Goal: Check status: Check status

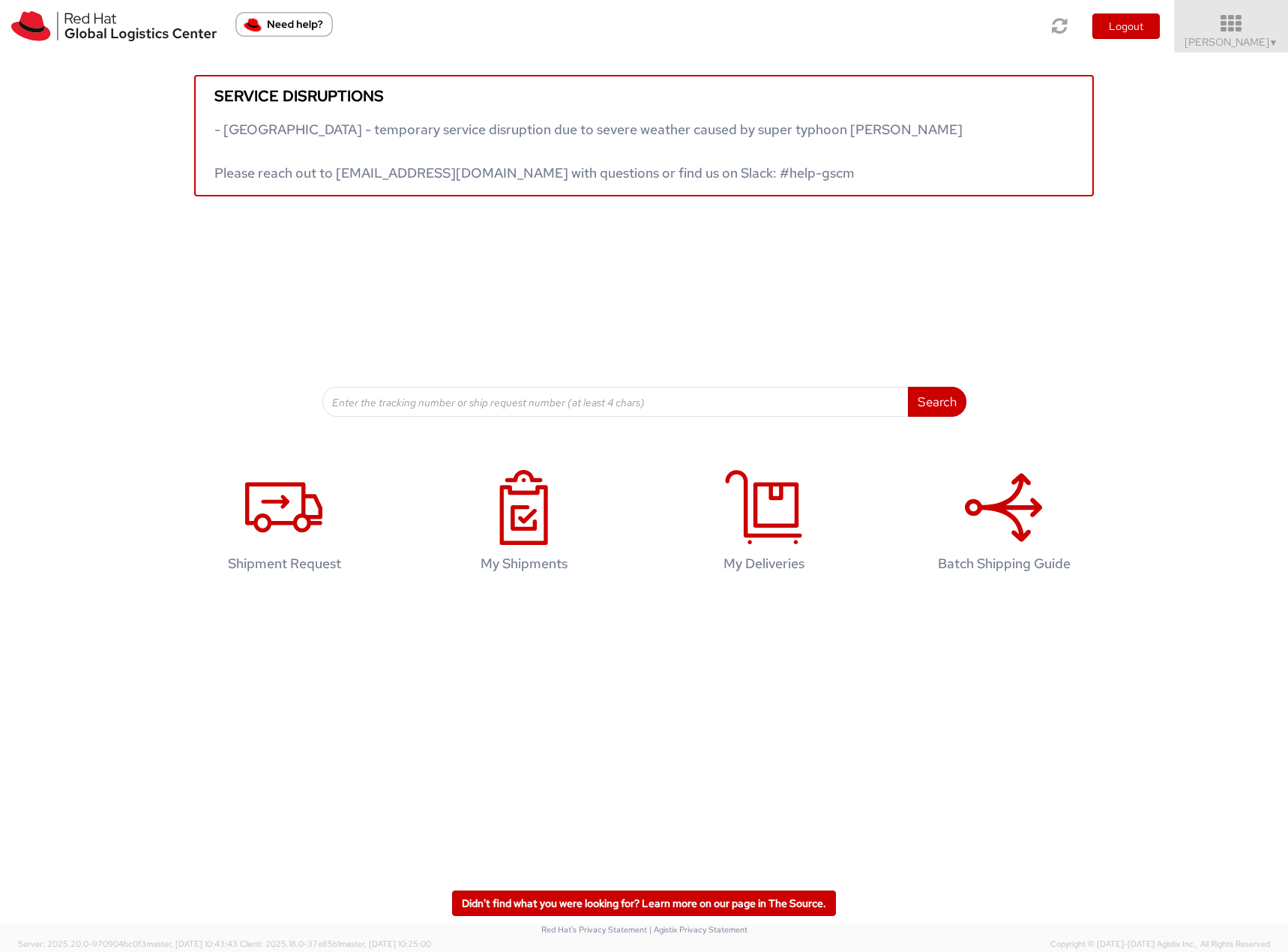
click at [1243, 43] on span "[PERSON_NAME] ▼" at bounding box center [1232, 41] width 94 height 14
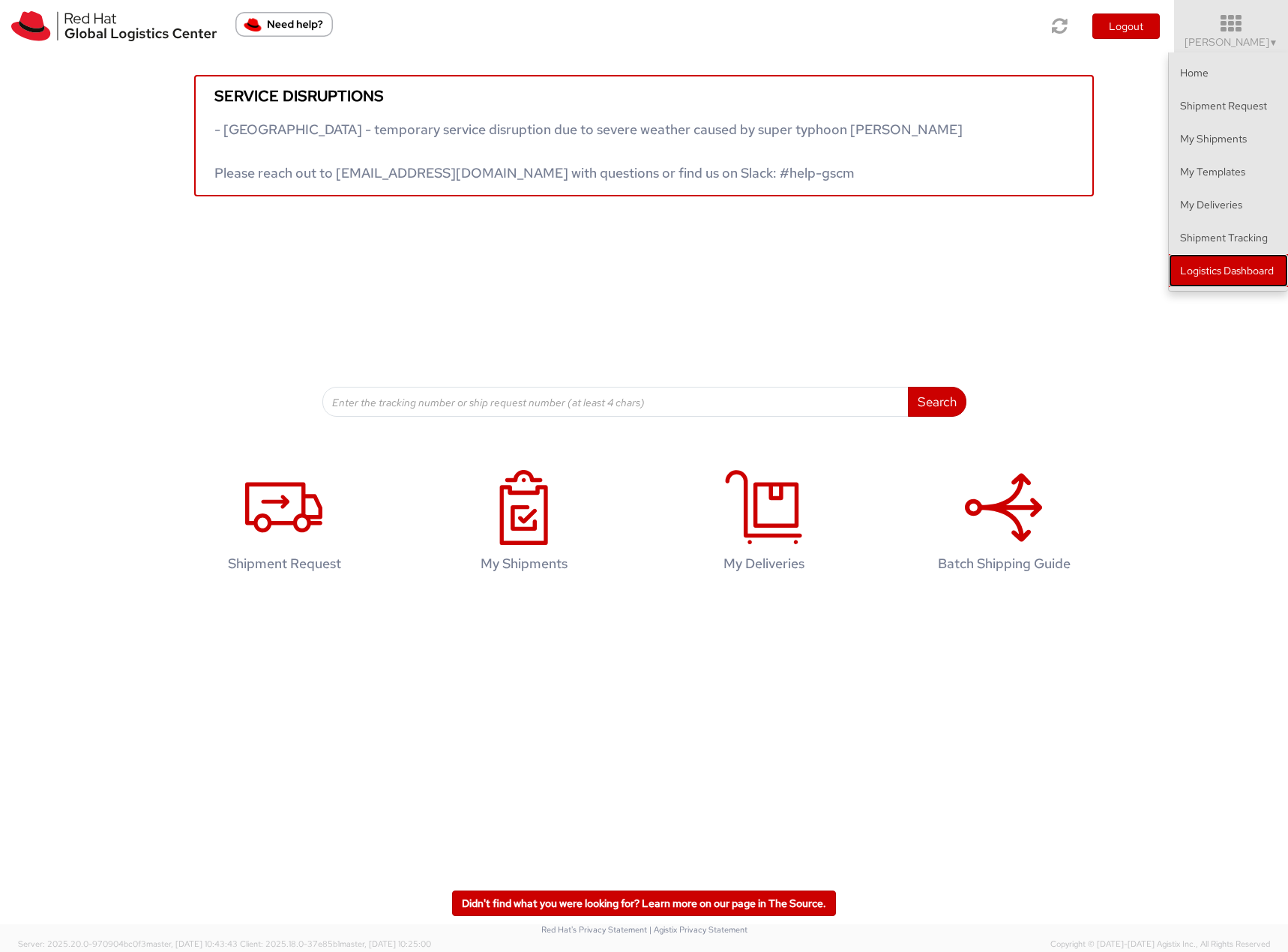
click at [1223, 279] on link "Logistics Dashboard" at bounding box center [1228, 270] width 119 height 33
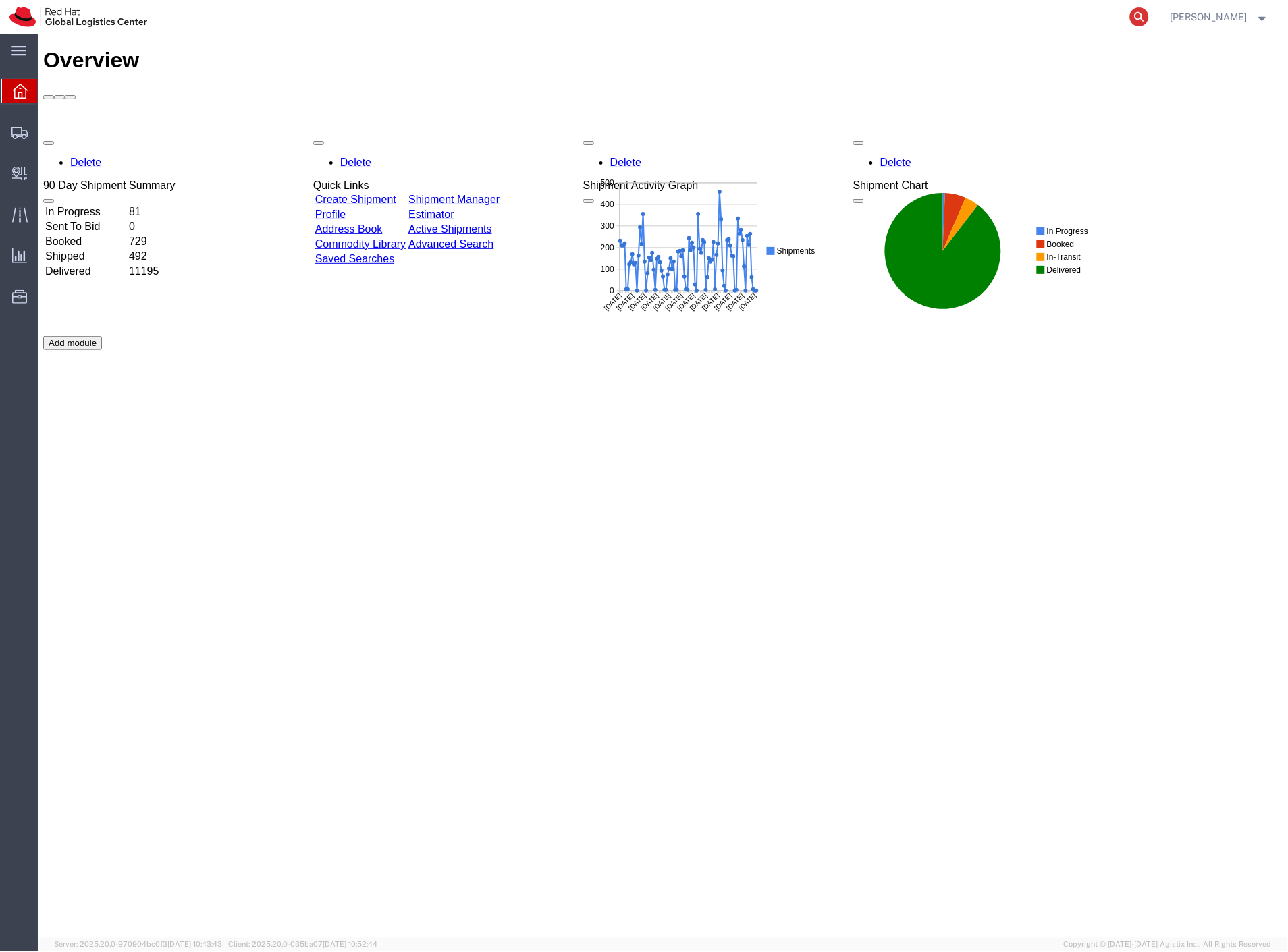
click at [1149, 15] on icon at bounding box center [1139, 16] width 19 height 19
paste input "57009089"
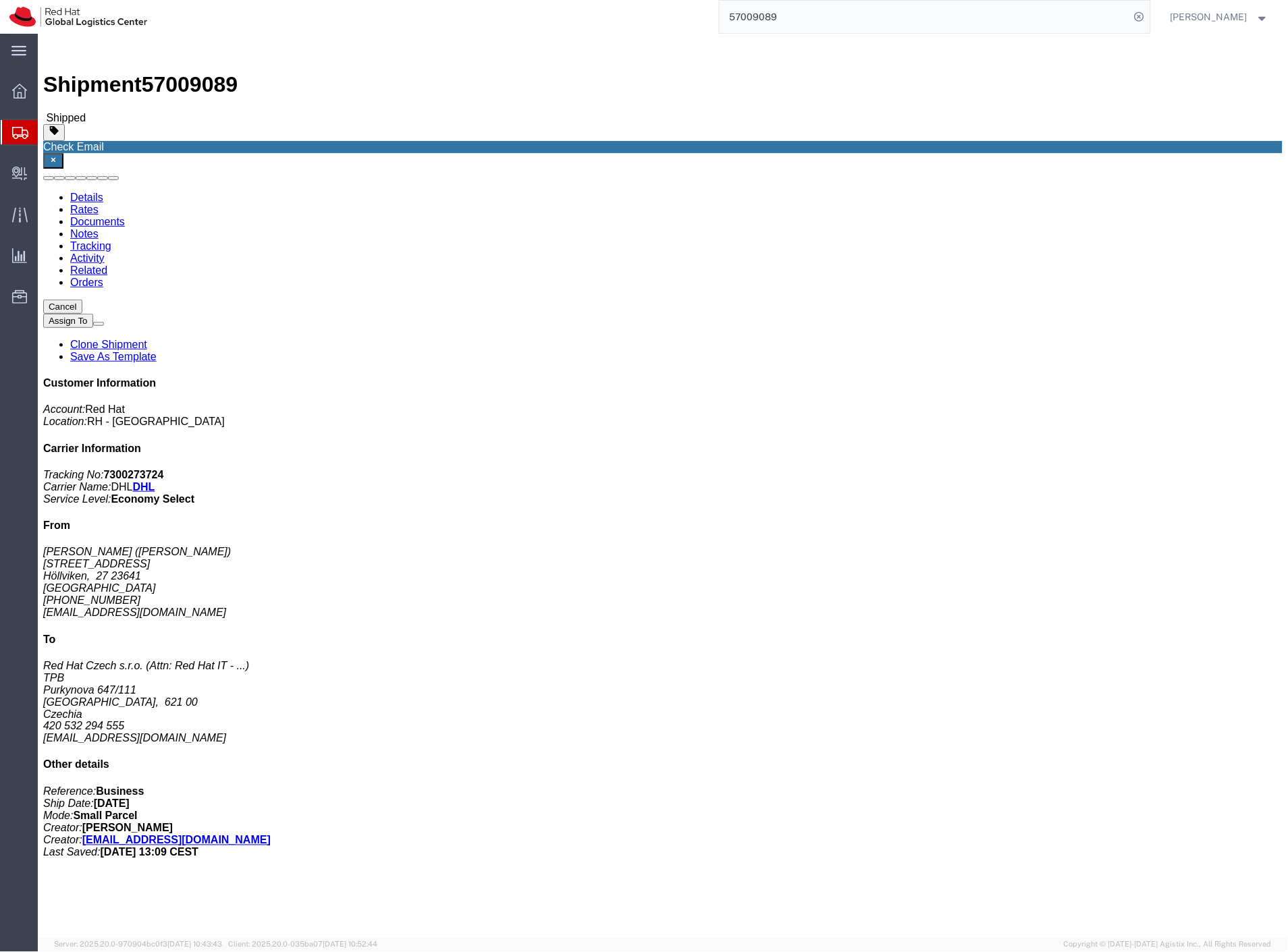
click link "Rates"
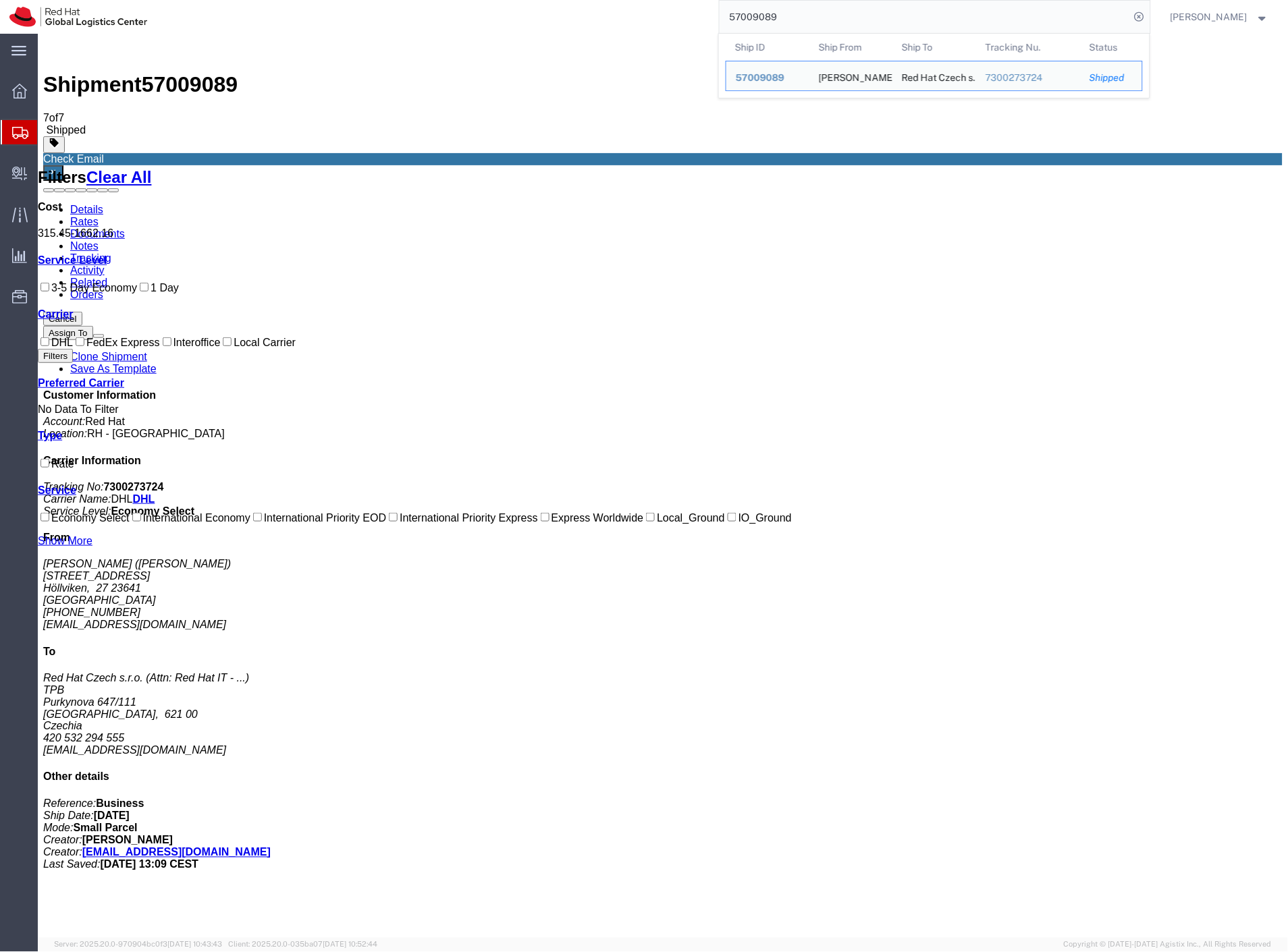
click at [1018, 16] on input "57009089" at bounding box center [924, 16] width 410 height 32
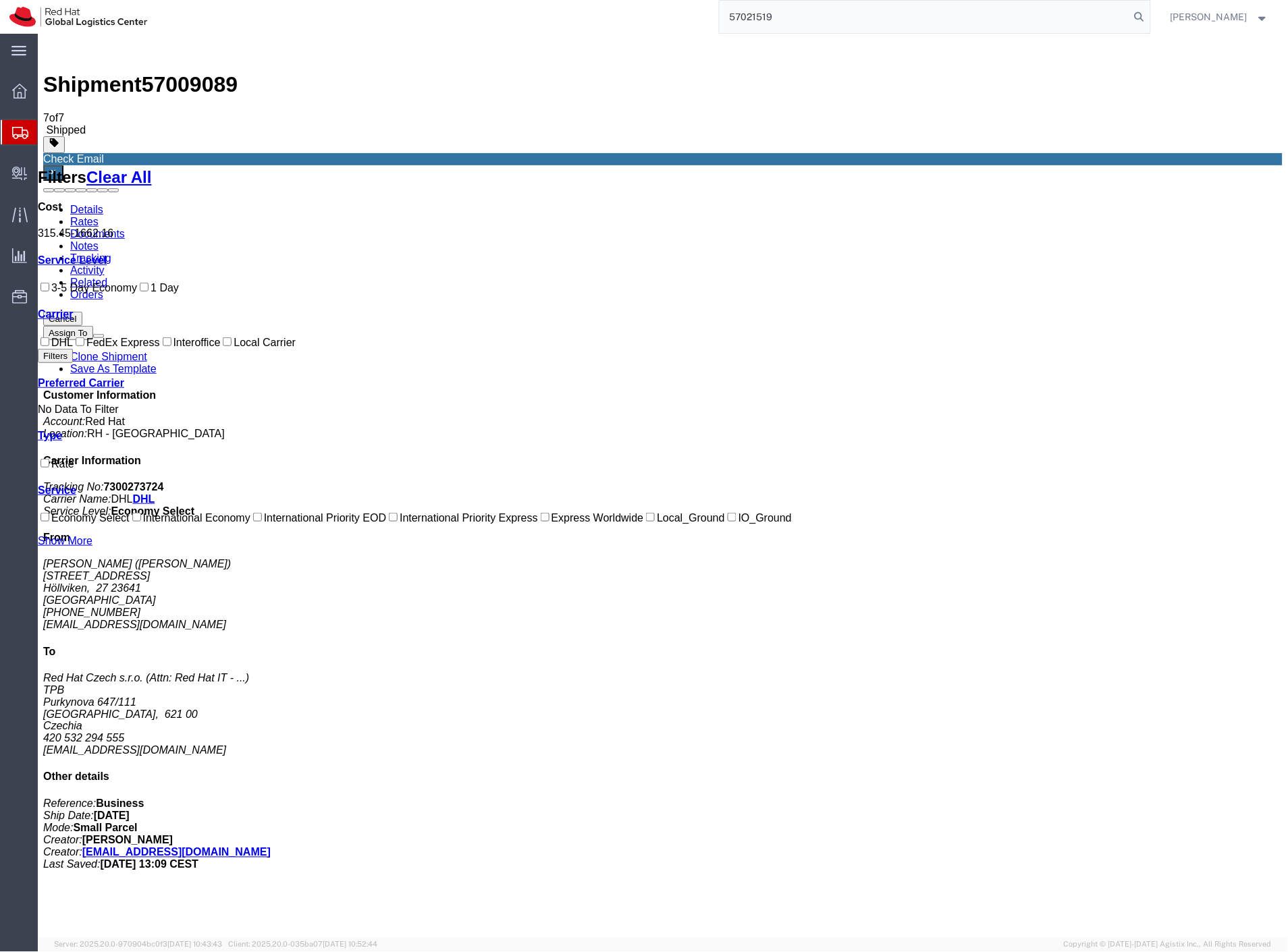
type input "57021519"
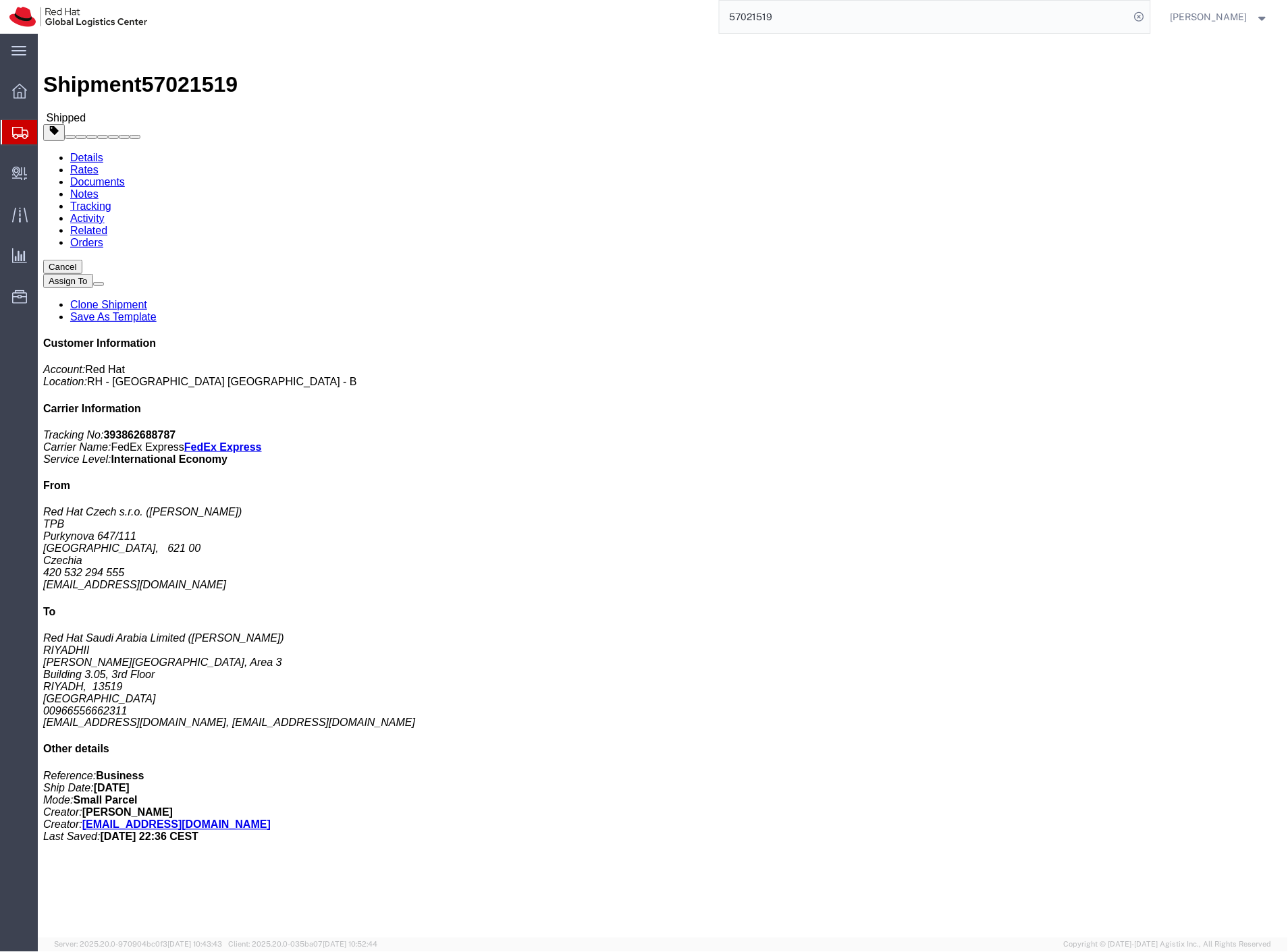
click link "Rates"
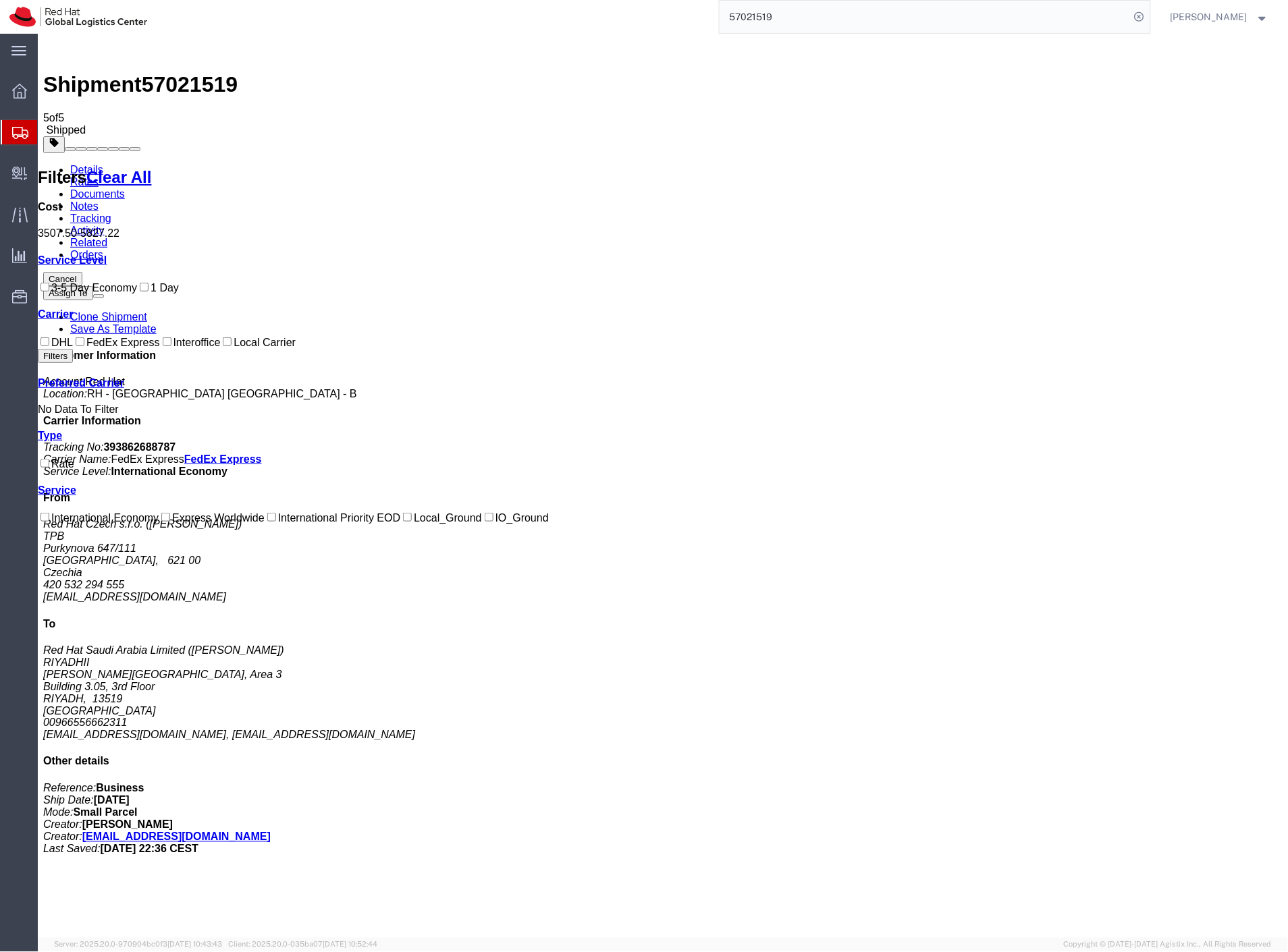
click at [0, 0] on span "Shipment Manager" at bounding box center [0, 0] width 0 height 0
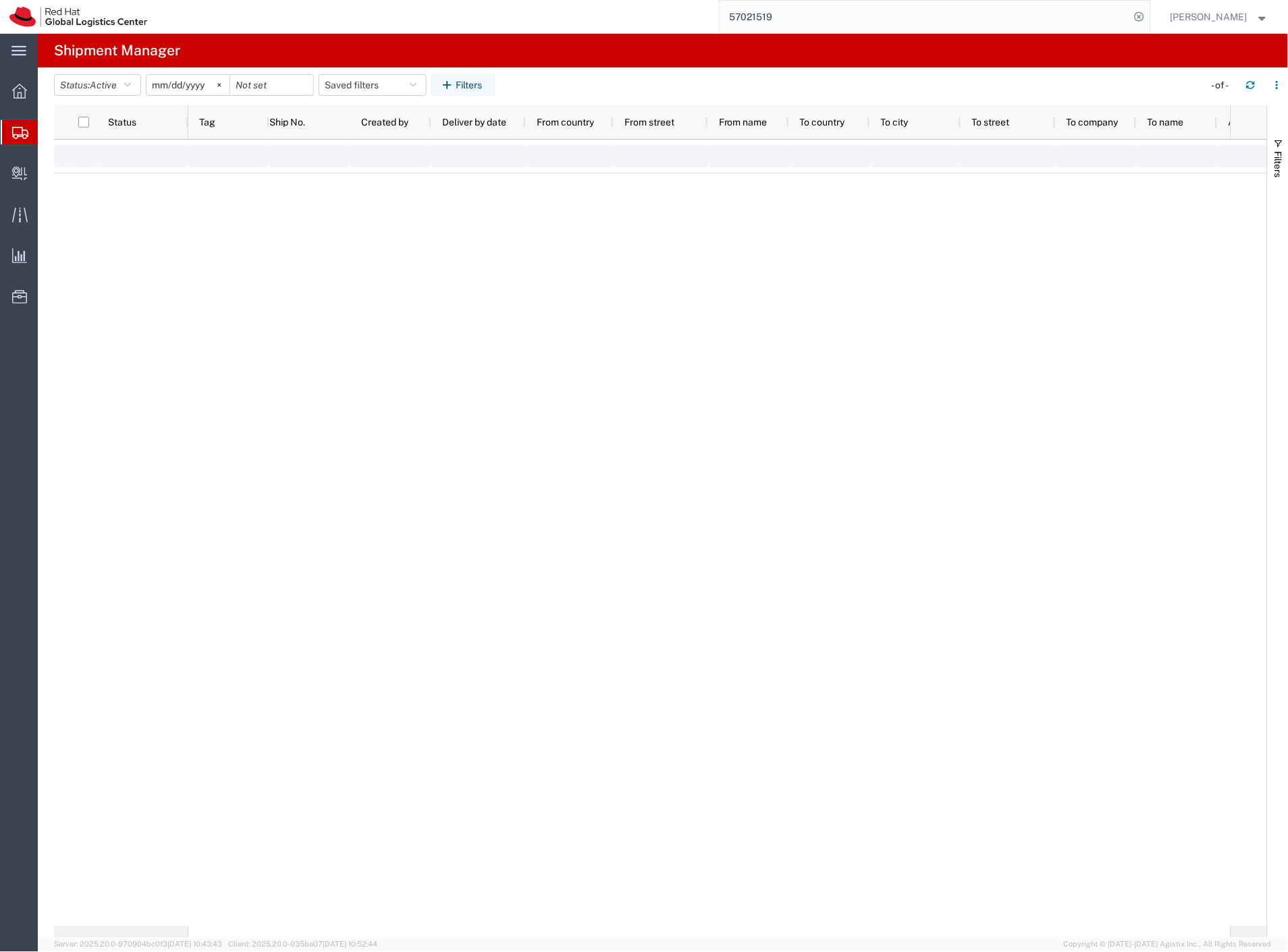
type input "2025-01-01"
type input "2025-12-31"
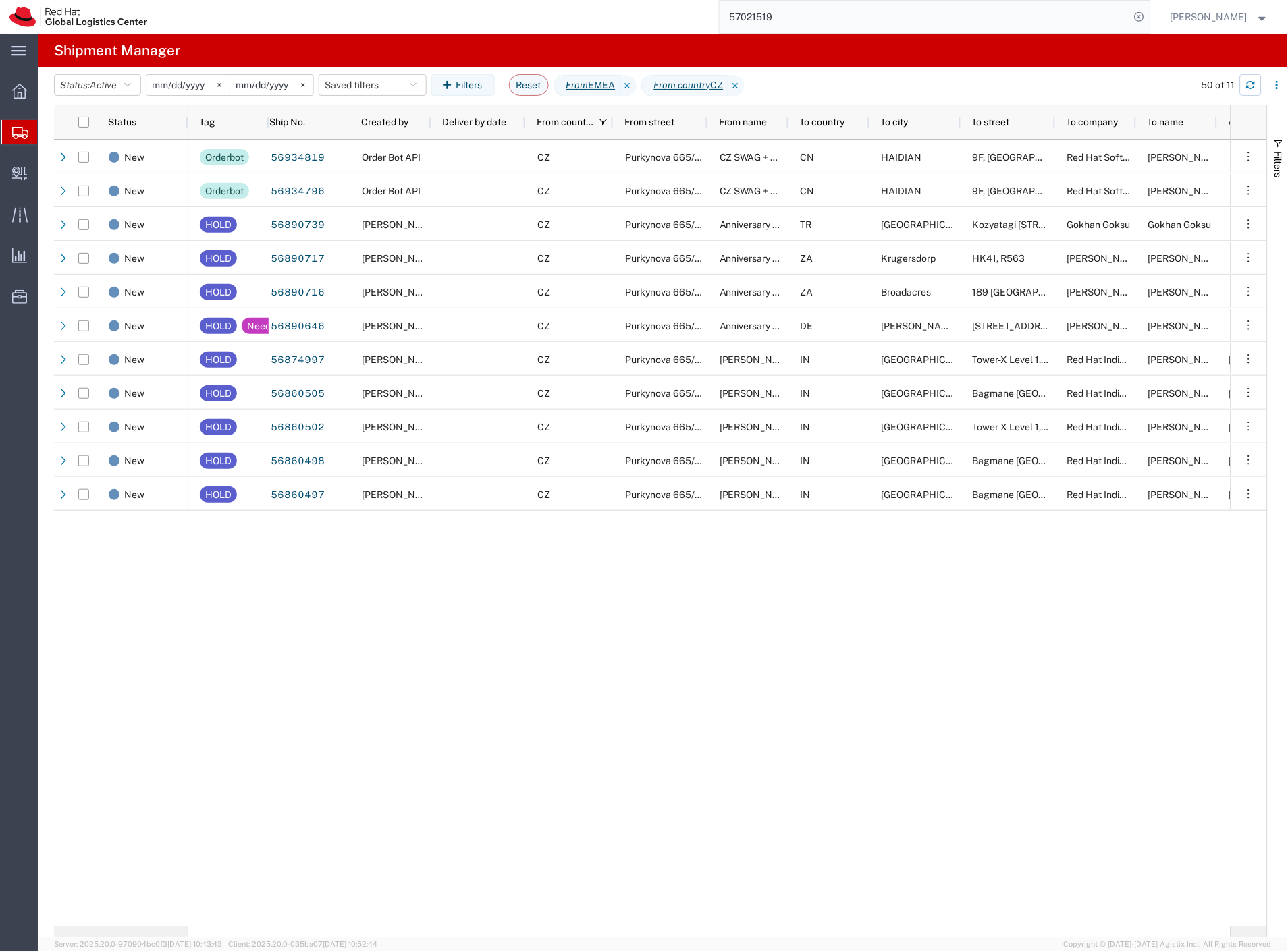
drag, startPoint x: 1249, startPoint y: 88, endPoint x: 917, endPoint y: 50, distance: 334.2
click at [1249, 88] on icon "button" at bounding box center [1251, 87] width 8 height 3
